Goal: Information Seeking & Learning: Learn about a topic

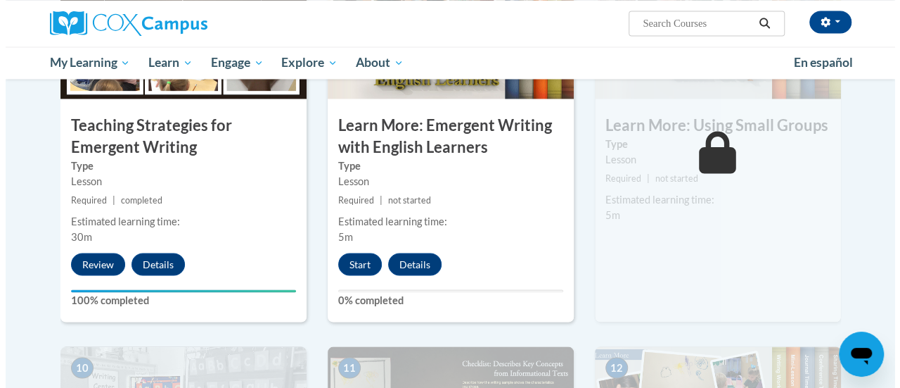
scroll to position [1207, 0]
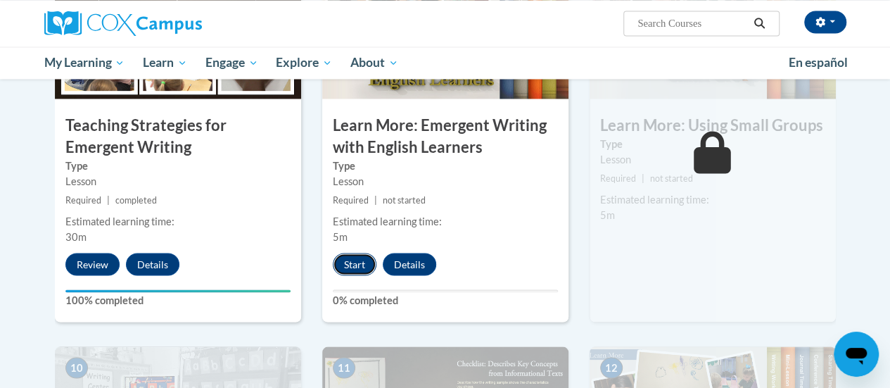
click at [347, 266] on button "Start" at bounding box center [355, 264] width 44 height 23
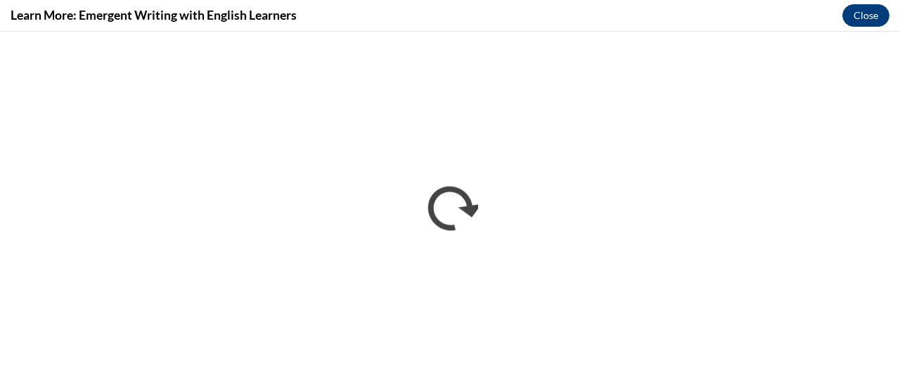
scroll to position [0, 0]
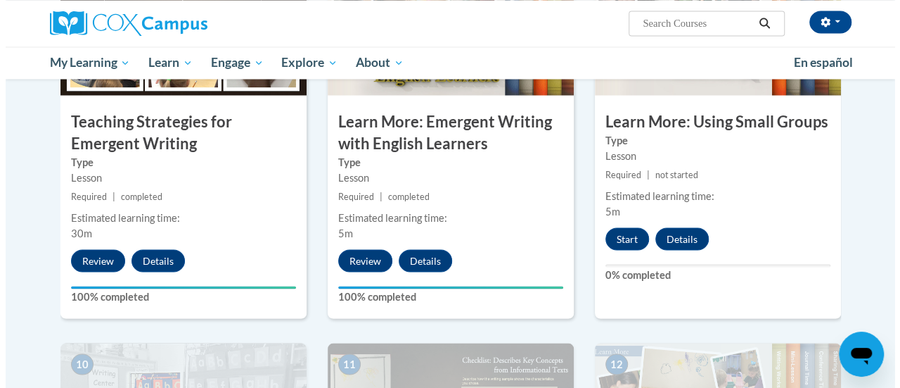
scroll to position [1225, 0]
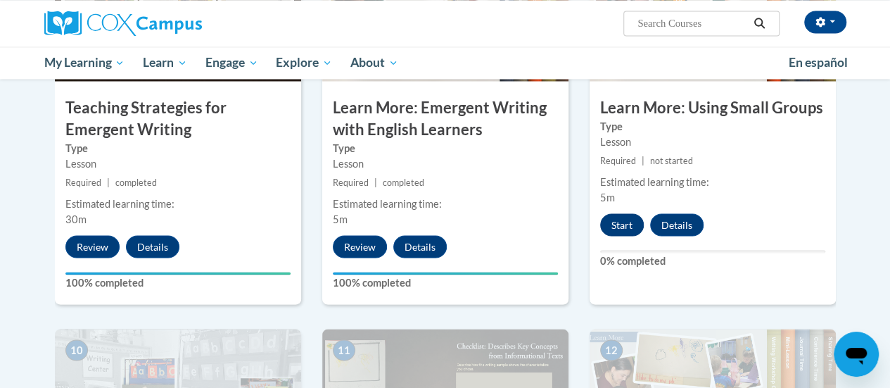
click at [619, 221] on button "Start" at bounding box center [622, 224] width 44 height 23
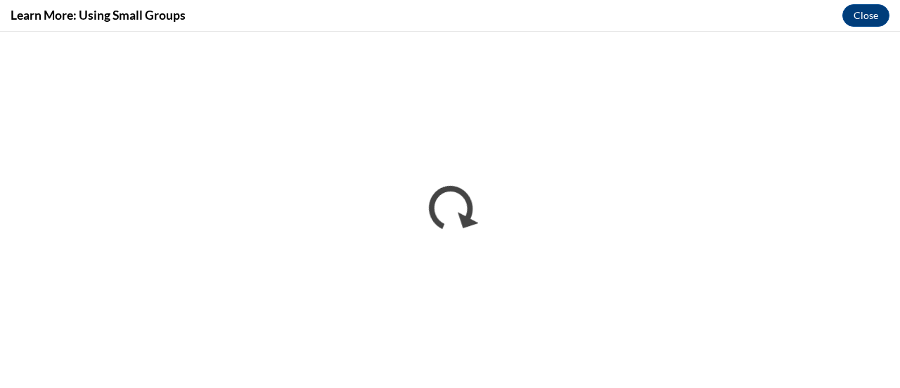
scroll to position [0, 0]
